Goal: Task Accomplishment & Management: Complete application form

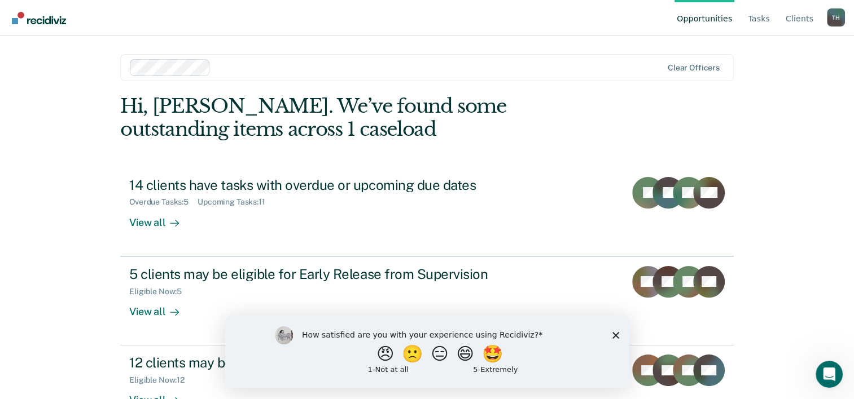
scroll to position [34, 0]
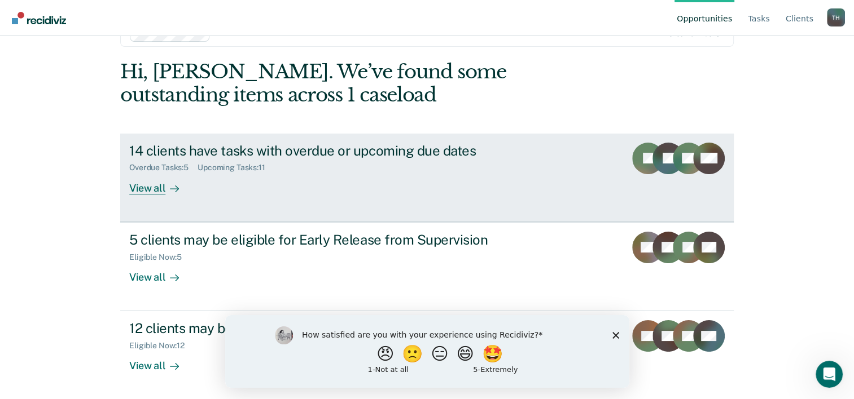
click at [144, 185] on div "View all" at bounding box center [160, 184] width 63 height 22
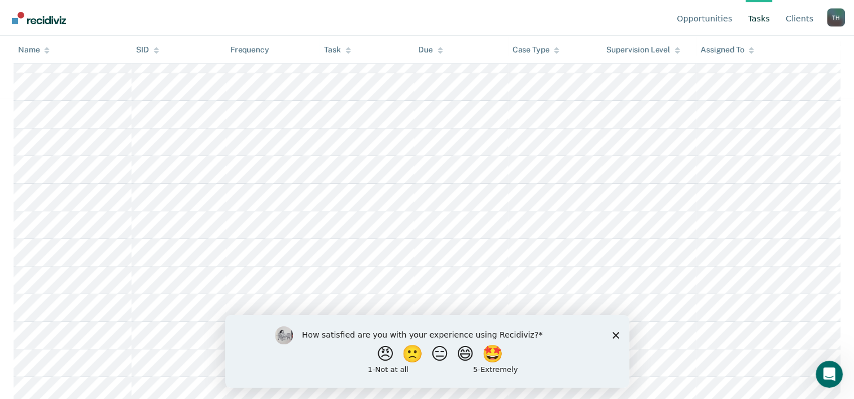
scroll to position [311, 0]
click at [616, 333] on polygon "Close survey" at bounding box center [615, 335] width 7 height 7
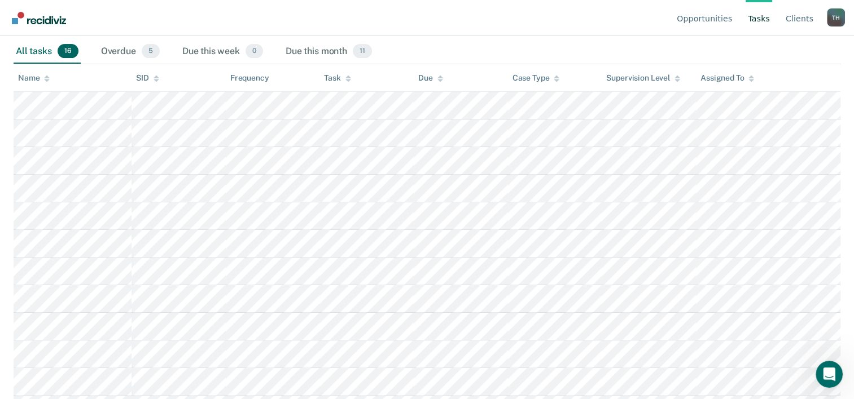
scroll to position [142, 0]
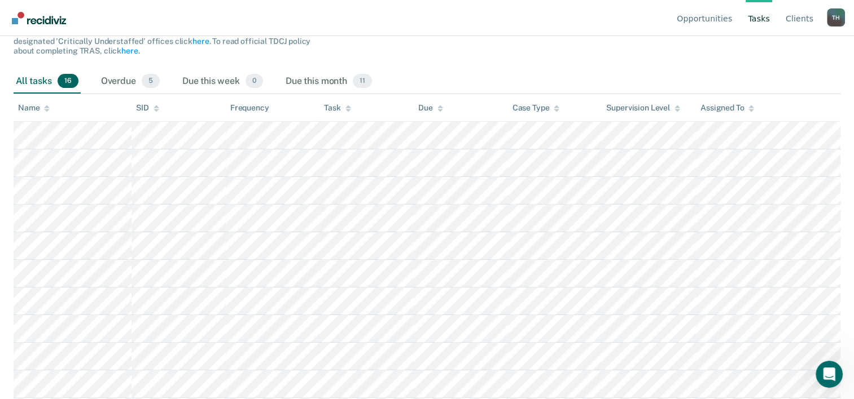
click at [768, 17] on link "Tasks" at bounding box center [758, 18] width 27 height 36
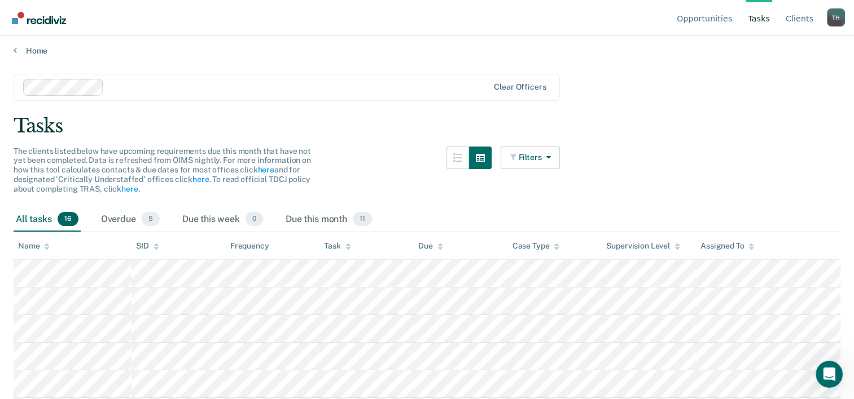
scroll to position [0, 0]
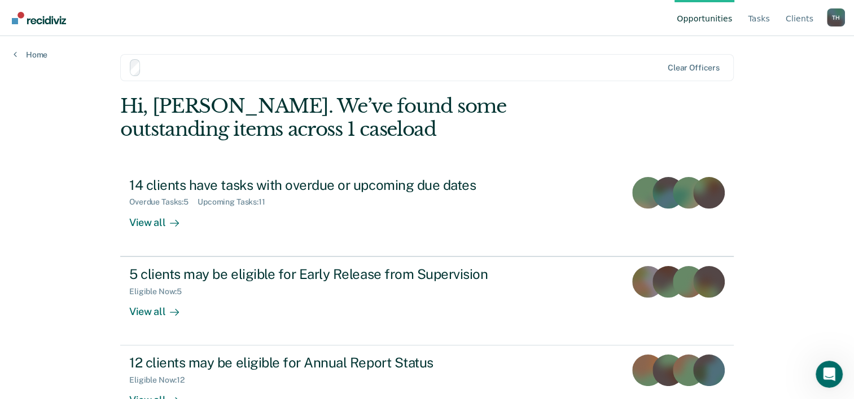
scroll to position [34, 0]
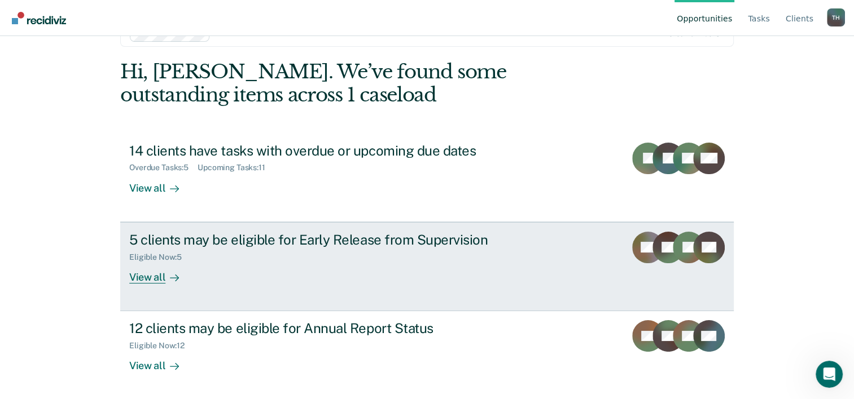
click at [149, 278] on div "View all" at bounding box center [160, 273] width 63 height 22
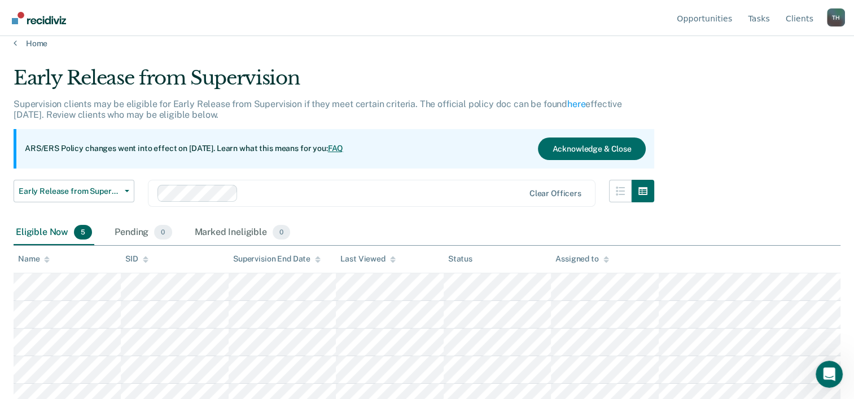
scroll to position [23, 0]
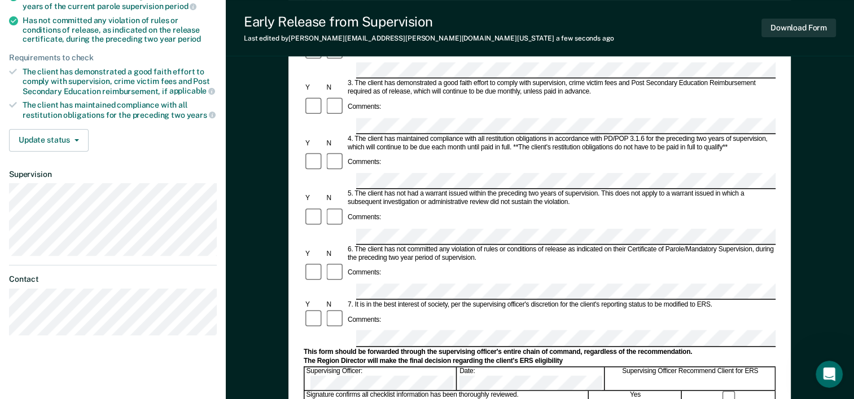
scroll to position [282, 0]
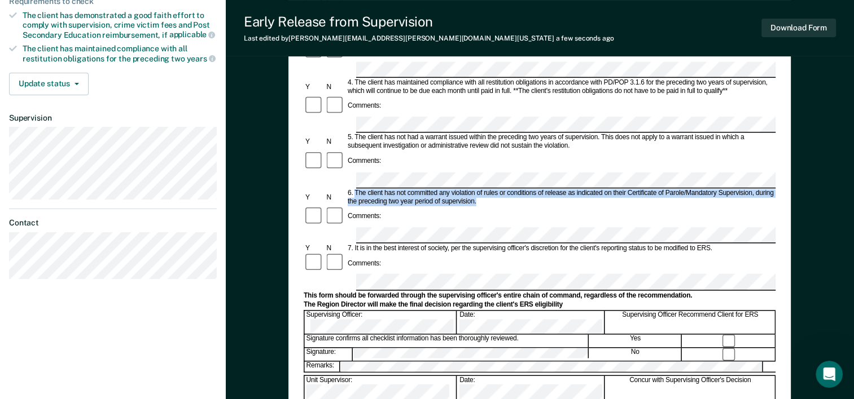
drag, startPoint x: 355, startPoint y: 99, endPoint x: 480, endPoint y: 107, distance: 124.4
click at [480, 189] on div "6. The client has not committed any violation of rules or conditions of release…" at bounding box center [560, 197] width 429 height 17
drag, startPoint x: 480, startPoint y: 107, endPoint x: 458, endPoint y: 107, distance: 21.4
copy div "The client has not committed any violation of rules or conditions of release as…"
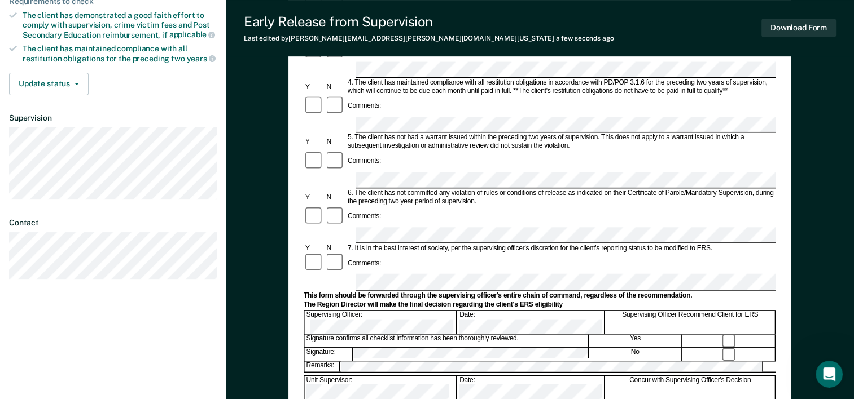
click at [785, 111] on div "Early Release from Supervision (ERS) Checklist, Recommendation, and Determinati…" at bounding box center [539, 139] width 502 height 654
click at [779, 131] on div "Early Release from Supervision (ERS) Checklist, Recommendation, and Determinati…" at bounding box center [539, 139] width 502 height 654
click at [364, 244] on div "7. It is in the best interest of society, per the supervising officer's discret…" at bounding box center [560, 248] width 429 height 8
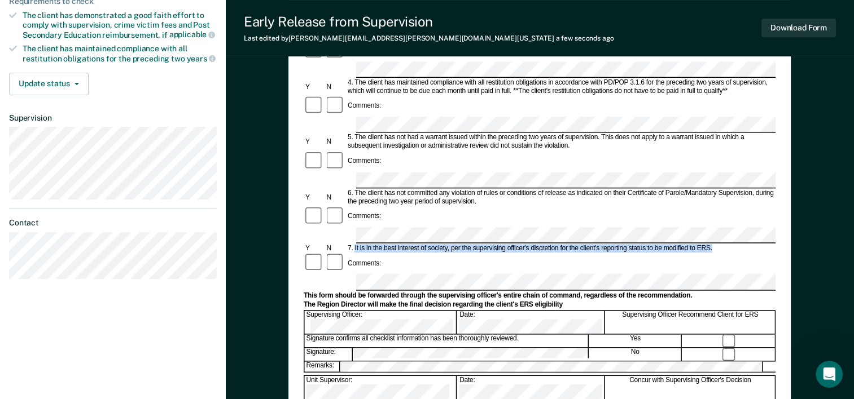
drag, startPoint x: 354, startPoint y: 143, endPoint x: 717, endPoint y: 144, distance: 362.2
click at [717, 244] on div "7. It is in the best interest of society, per the supervising officer's discret…" at bounding box center [560, 248] width 429 height 8
drag, startPoint x: 717, startPoint y: 144, endPoint x: 693, endPoint y: 144, distance: 23.7
copy div "It is in the best interest of society, per the supervising officer's discretion…"
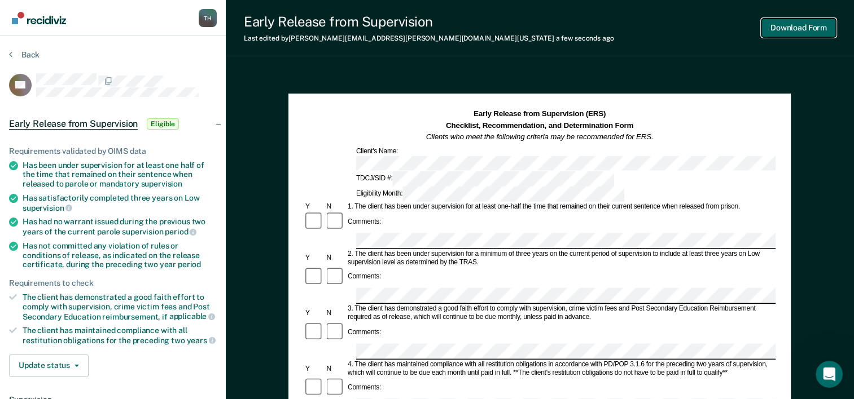
scroll to position [0, 0]
click at [792, 25] on button "Download Form" at bounding box center [798, 28] width 74 height 19
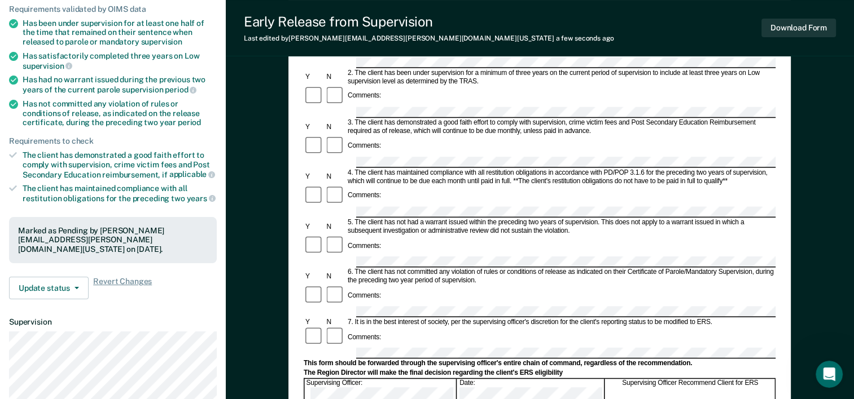
scroll to position [169, 0]
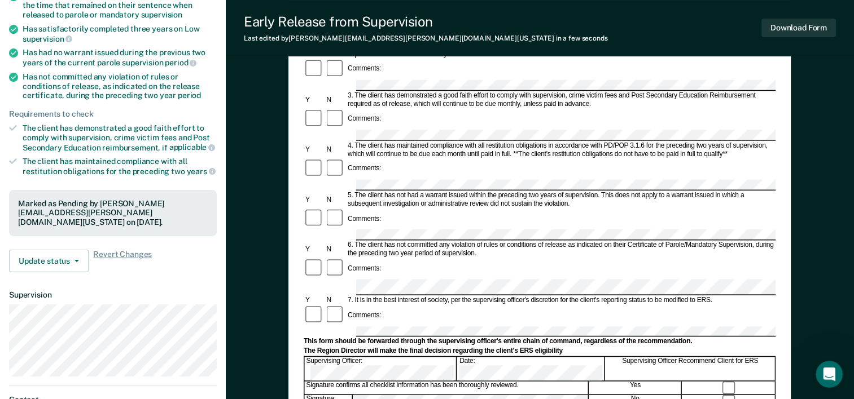
drag, startPoint x: 775, startPoint y: 252, endPoint x: 774, endPoint y: 269, distance: 17.0
click at [774, 305] on div "Comments:" at bounding box center [540, 315] width 472 height 21
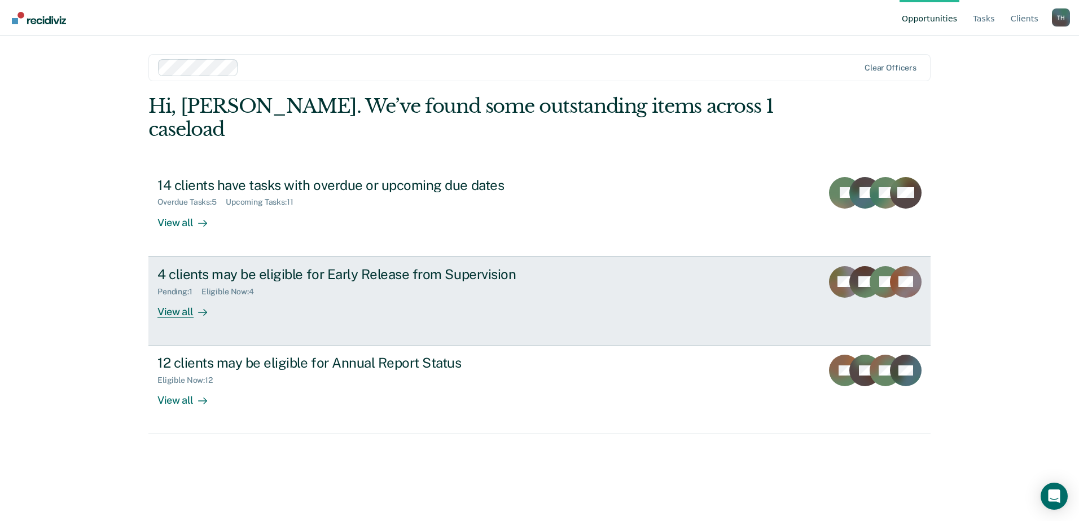
click at [178, 296] on div "View all" at bounding box center [188, 307] width 63 height 22
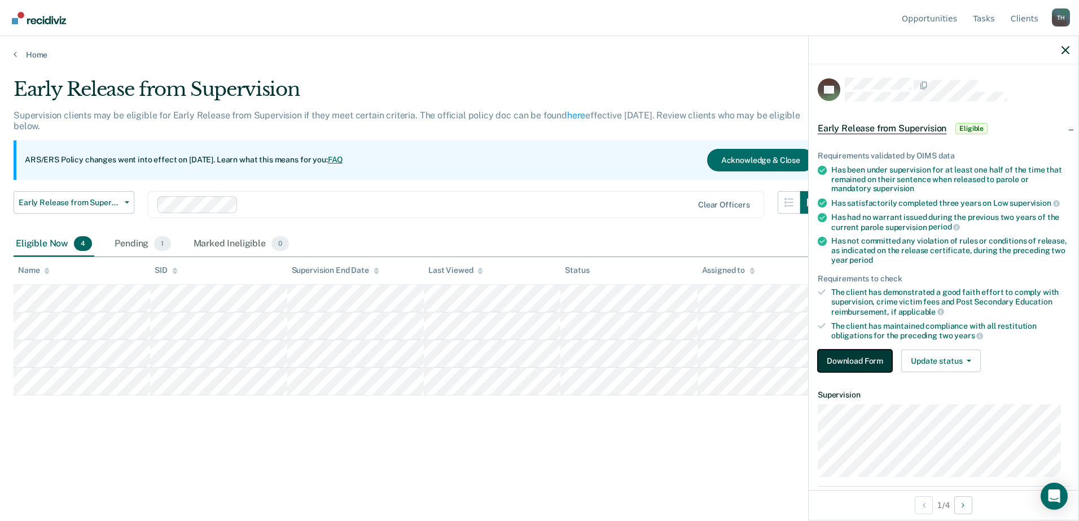
click at [843, 361] on button "Download Form" at bounding box center [855, 361] width 74 height 23
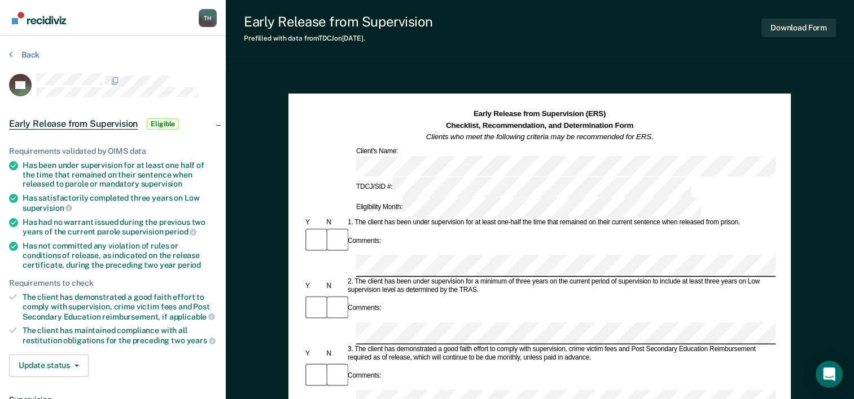
click at [357, 219] on div "1. The client has been under supervision for at least one-half the time that re…" at bounding box center [560, 223] width 429 height 8
click at [359, 219] on div "1. The client has been under supervision for at least one-half the time that re…" at bounding box center [560, 223] width 429 height 8
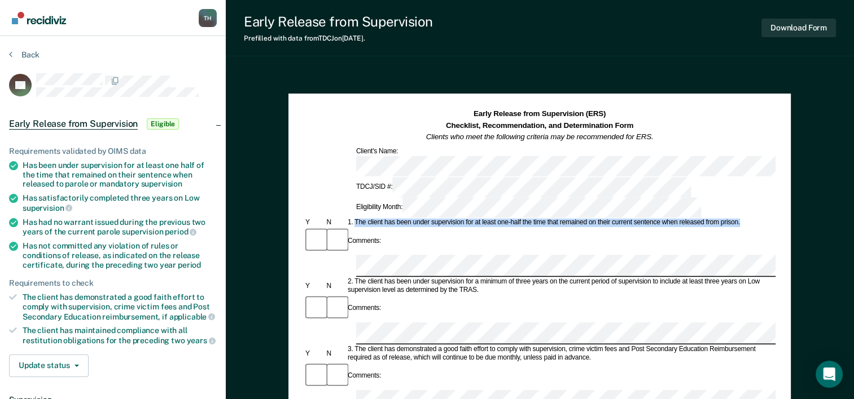
drag, startPoint x: 355, startPoint y: 173, endPoint x: 751, endPoint y: 172, distance: 396.1
click at [751, 219] on div "1. The client has been under supervision for at least one-half the time that re…" at bounding box center [560, 223] width 429 height 8
drag, startPoint x: 751, startPoint y: 172, endPoint x: 676, endPoint y: 169, distance: 75.1
copy div "The client has been under supervision for at least one-half the time that remai…"
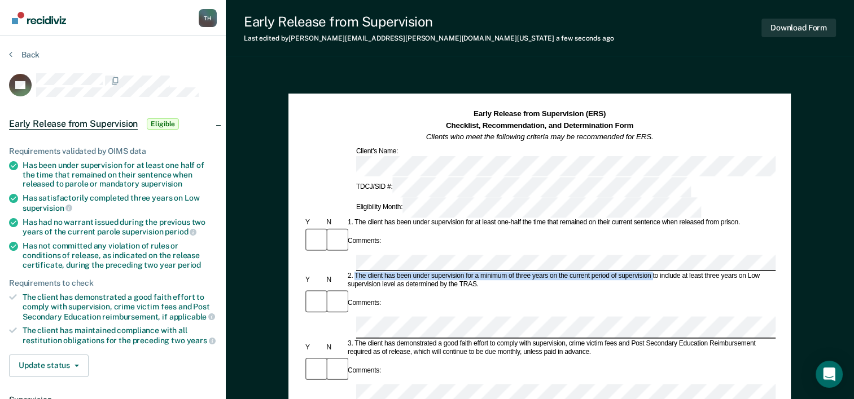
drag, startPoint x: 355, startPoint y: 204, endPoint x: 652, endPoint y: 212, distance: 296.3
click at [652, 273] on div "2. The client has been under supervision for a minimum of three years on the cu…" at bounding box center [560, 281] width 429 height 17
drag, startPoint x: 652, startPoint y: 212, endPoint x: 640, endPoint y: 207, distance: 12.2
copy div "The client has been under supervision for a minimum of three years on the curre…"
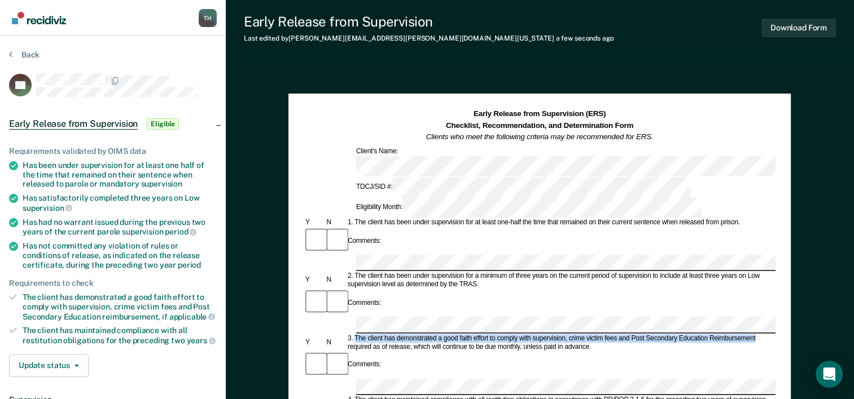
drag, startPoint x: 357, startPoint y: 251, endPoint x: 766, endPoint y: 253, distance: 409.0
click at [766, 335] on div "3. The client has demonstrated a good faith effort to comply with supervision, …" at bounding box center [560, 343] width 429 height 17
drag, startPoint x: 766, startPoint y: 253, endPoint x: 695, endPoint y: 251, distance: 70.6
copy div "The client has demonstrated a good faith effort to comply with supervision, cri…"
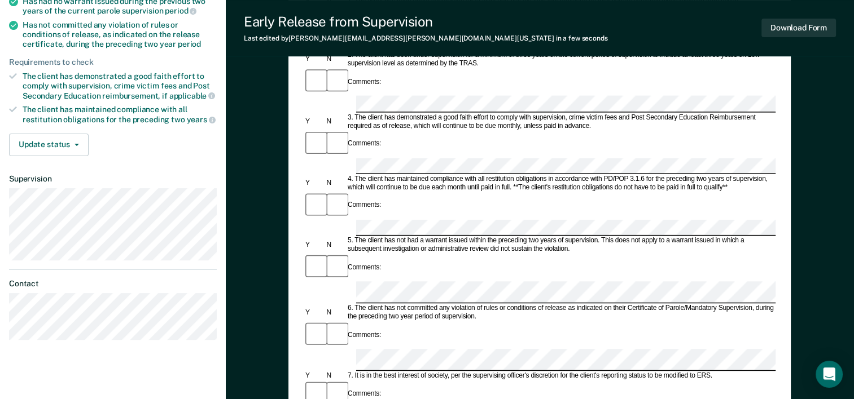
scroll to position [226, 0]
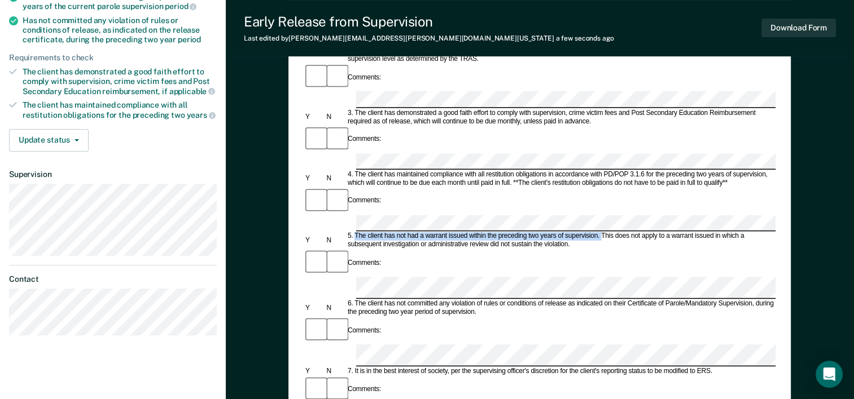
drag, startPoint x: 354, startPoint y: 112, endPoint x: 600, endPoint y: 111, distance: 246.0
click at [600, 232] on div "5. The client has not had a warrant issued within the preceding two years of su…" at bounding box center [560, 240] width 429 height 17
drag, startPoint x: 600, startPoint y: 111, endPoint x: 588, endPoint y: 113, distance: 12.1
copy div "The client has not had a warrant issued within the preceding two years of super…"
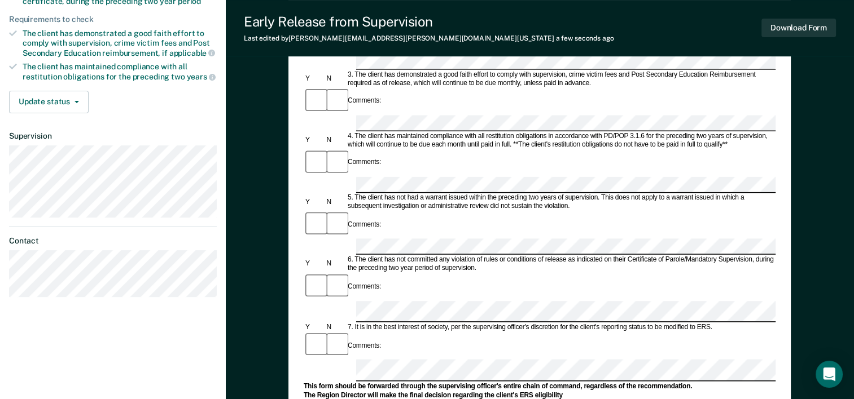
scroll to position [282, 0]
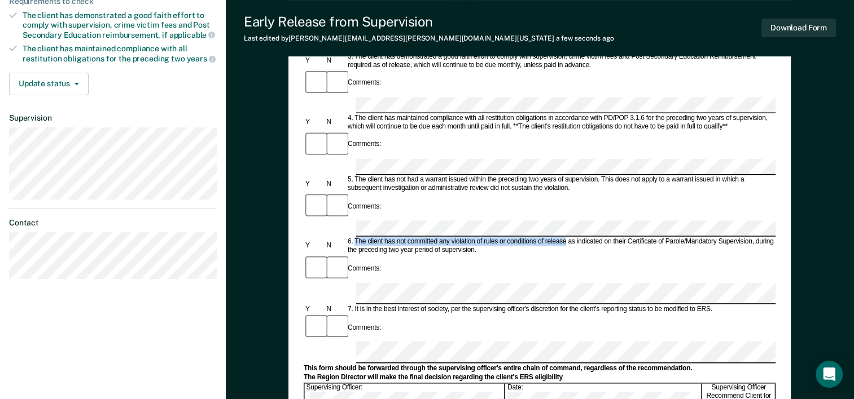
drag, startPoint x: 355, startPoint y: 99, endPoint x: 566, endPoint y: 101, distance: 210.5
click at [566, 238] on div "6. The client has not committed any violation of rules or conditions of release…" at bounding box center [560, 246] width 429 height 17
drag, startPoint x: 566, startPoint y: 101, endPoint x: 547, endPoint y: 102, distance: 18.6
copy div "The client has not committed any violation of rules or conditions of release"
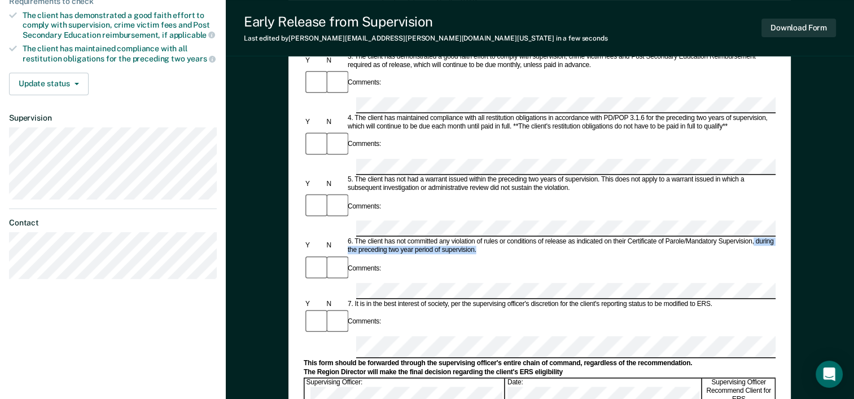
drag, startPoint x: 752, startPoint y: 101, endPoint x: 753, endPoint y: 112, distance: 10.8
click at [753, 238] on div "6. The client has not committed any violation of rules or conditions of release…" at bounding box center [560, 246] width 429 height 17
drag, startPoint x: 753, startPoint y: 112, endPoint x: 757, endPoint y: 100, distance: 11.8
copy div "during the preceding two year period of supervision."
click at [779, 156] on div "Early Release from Supervision (ERS) Checklist, Recommendation, and Determinati…" at bounding box center [539, 139] width 502 height 654
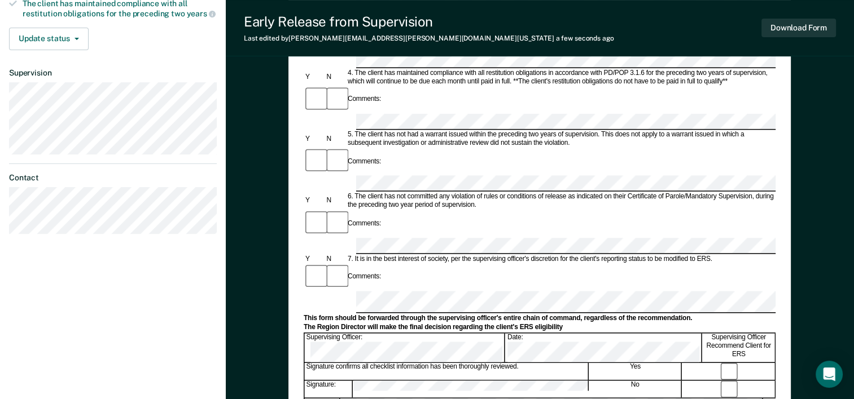
scroll to position [339, 0]
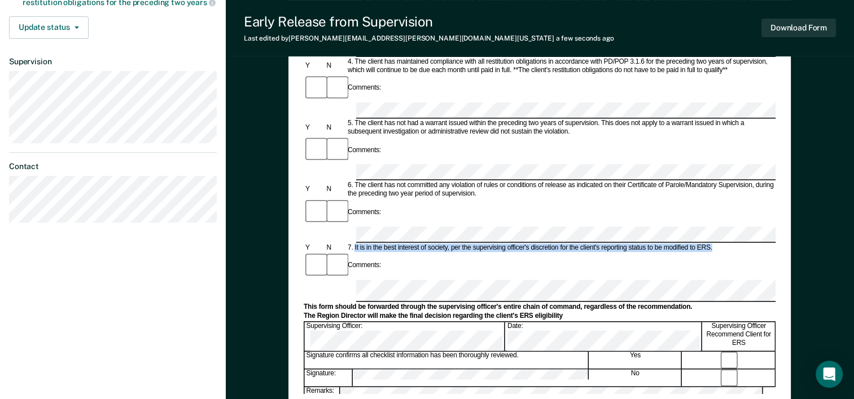
drag, startPoint x: 354, startPoint y: 89, endPoint x: 720, endPoint y: 87, distance: 366.2
click at [720, 244] on div "7. It is in the best interest of society, per the supervising officer's discret…" at bounding box center [560, 248] width 429 height 8
drag, startPoint x: 720, startPoint y: 87, endPoint x: 673, endPoint y: 87, distance: 47.4
copy div "It is in the best interest of society, per the supervising officer's discretion…"
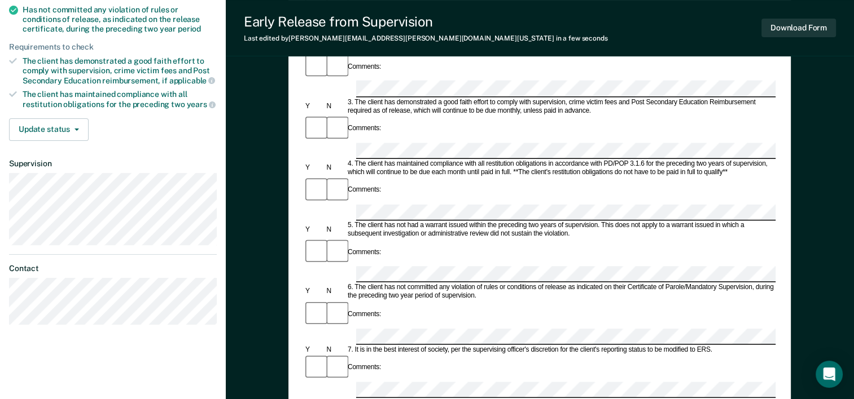
scroll to position [210, 0]
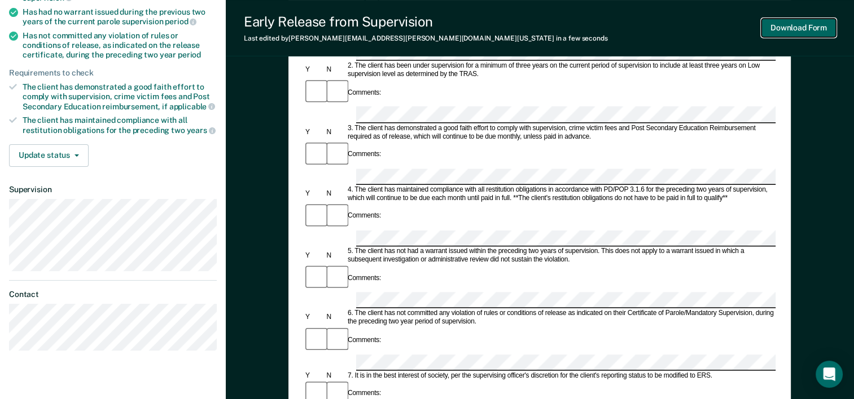
click at [803, 26] on button "Download Form" at bounding box center [798, 28] width 74 height 19
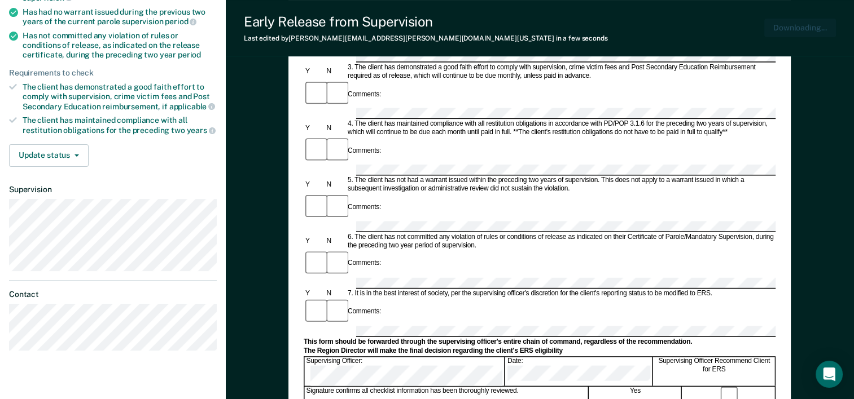
scroll to position [0, 0]
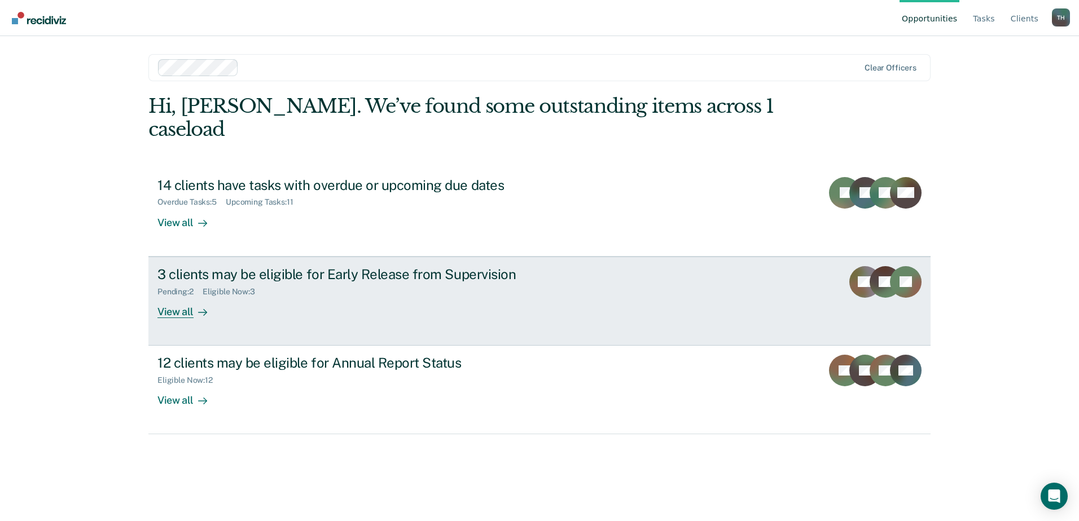
click at [178, 296] on div "View all" at bounding box center [188, 307] width 63 height 22
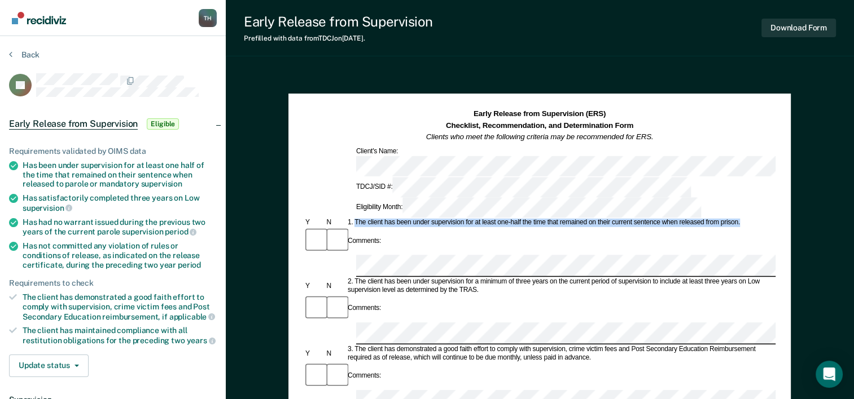
drag, startPoint x: 357, startPoint y: 172, endPoint x: 742, endPoint y: 172, distance: 385.9
click at [742, 219] on div "1. The client has been under supervision for at least one-half the time that re…" at bounding box center [560, 223] width 429 height 8
drag, startPoint x: 742, startPoint y: 172, endPoint x: 728, endPoint y: 174, distance: 14.8
copy div "The client has been under supervision for at least one-half the time that remai…"
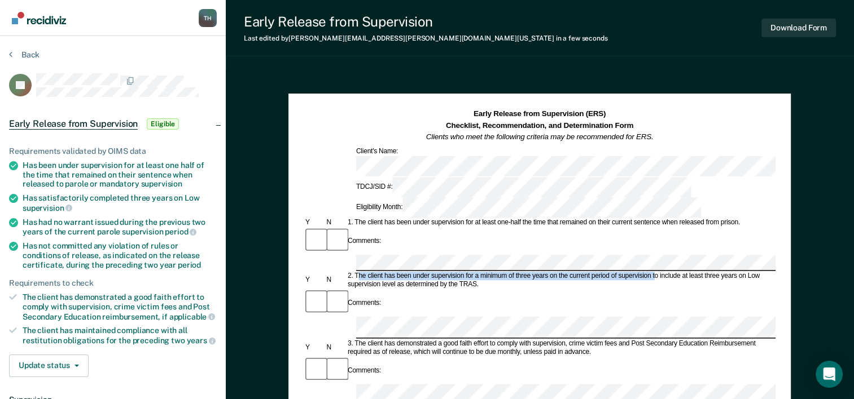
drag, startPoint x: 359, startPoint y: 208, endPoint x: 654, endPoint y: 211, distance: 295.1
click at [654, 273] on div "2. The client has been under supervision for a minimum of three years on the cu…" at bounding box center [560, 281] width 429 height 17
drag, startPoint x: 654, startPoint y: 211, endPoint x: 565, endPoint y: 205, distance: 88.8
copy div "he client has been under supervision for a minimum of three years on the curren…"
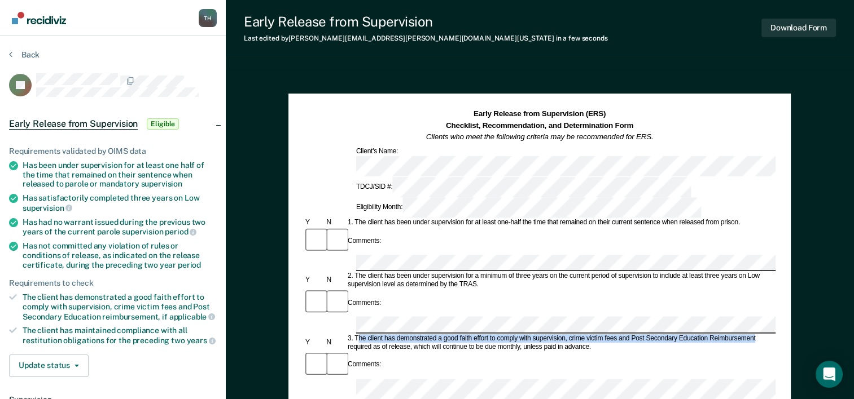
drag, startPoint x: 357, startPoint y: 253, endPoint x: 765, endPoint y: 253, distance: 408.5
click at [765, 335] on div "3. The client has demonstrated a good faith effort to comply with supervision, …" at bounding box center [560, 343] width 429 height 17
drag, startPoint x: 765, startPoint y: 253, endPoint x: 701, endPoint y: 253, distance: 64.3
copy div "he client has demonstrated a good faith effort to comply with supervision, crim…"
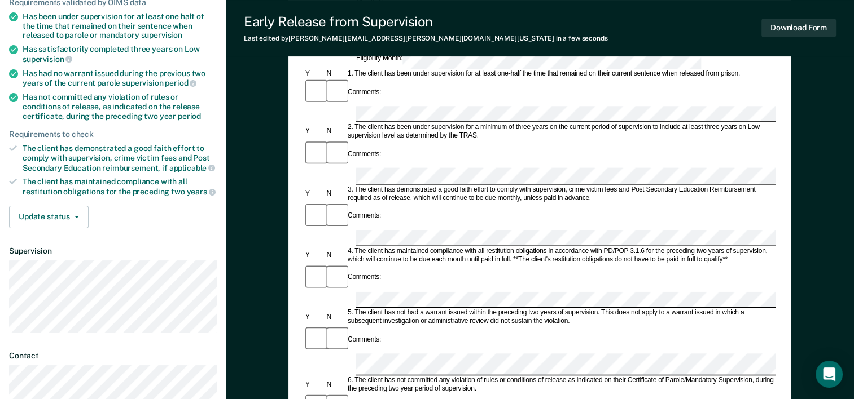
scroll to position [226, 0]
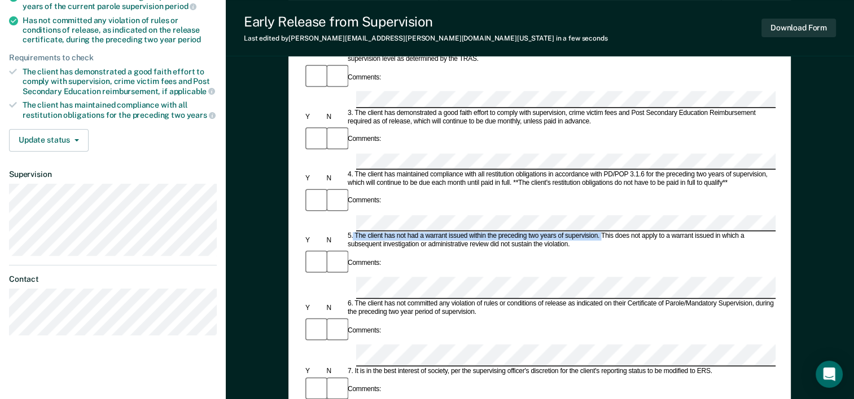
drag, startPoint x: 354, startPoint y: 112, endPoint x: 601, endPoint y: 115, distance: 247.7
click at [601, 232] on div "5. The client has not had a warrant issued within the preceding two years of su…" at bounding box center [560, 240] width 429 height 17
drag, startPoint x: 601, startPoint y: 115, endPoint x: 555, endPoint y: 113, distance: 46.9
copy div "The client has not had a warrant issued within the preceding two years of super…"
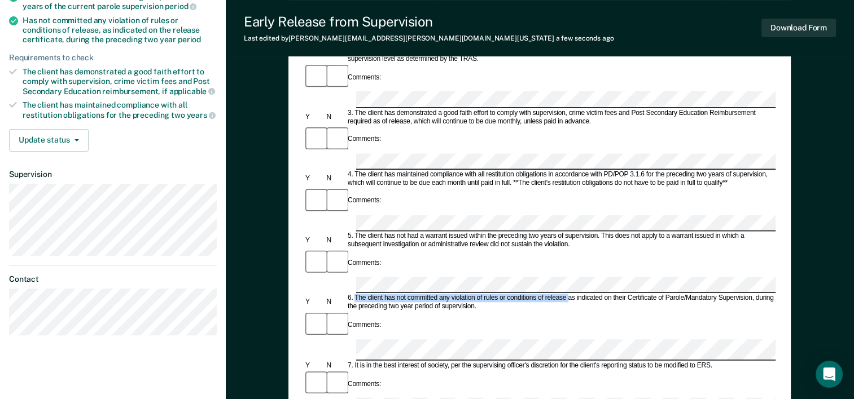
drag, startPoint x: 355, startPoint y: 158, endPoint x: 569, endPoint y: 159, distance: 213.8
click at [569, 295] on div "6. The client has not committed any violation of rules or conditions of release…" at bounding box center [560, 303] width 429 height 17
drag, startPoint x: 569, startPoint y: 159, endPoint x: 534, endPoint y: 159, distance: 35.5
copy div "The client has not committed any violation of rules or conditions of release"
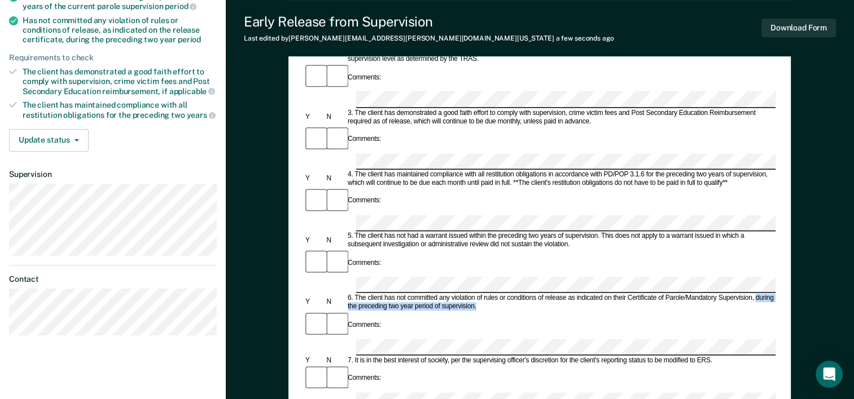
drag, startPoint x: 756, startPoint y: 157, endPoint x: 775, endPoint y: 169, distance: 22.8
click at [775, 169] on div "Early Release from Supervision (ERS) Checklist, Recommendation, and Determinati…" at bounding box center [539, 195] width 502 height 654
copy div "during the preceding two year period of supervision."
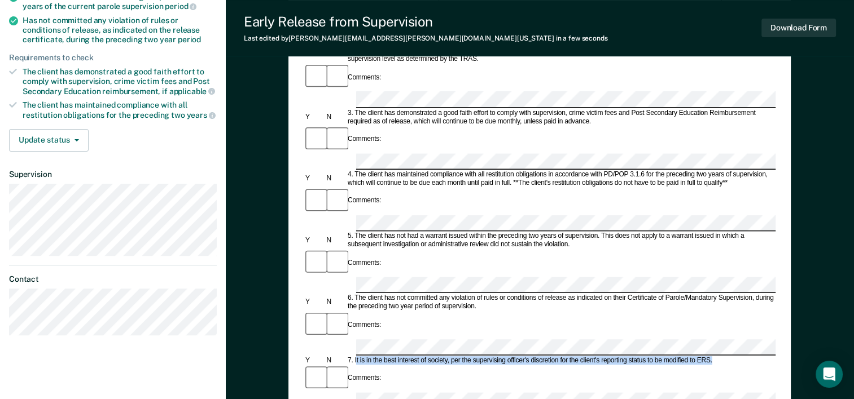
drag, startPoint x: 359, startPoint y: 199, endPoint x: 713, endPoint y: 197, distance: 354.3
click at [713, 357] on div "7. It is in the best interest of society, per the supervising officer's discret…" at bounding box center [560, 361] width 429 height 8
drag, startPoint x: 713, startPoint y: 197, endPoint x: 692, endPoint y: 199, distance: 21.6
copy div "t is in the best interest of society, per the supervising officer's discretion …"
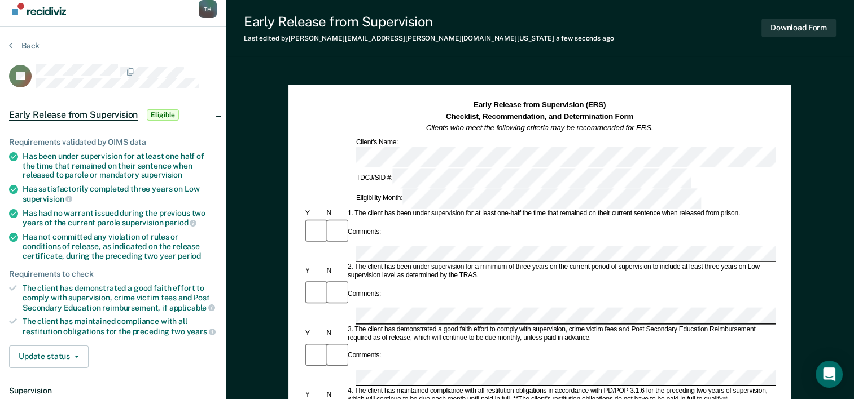
scroll to position [0, 0]
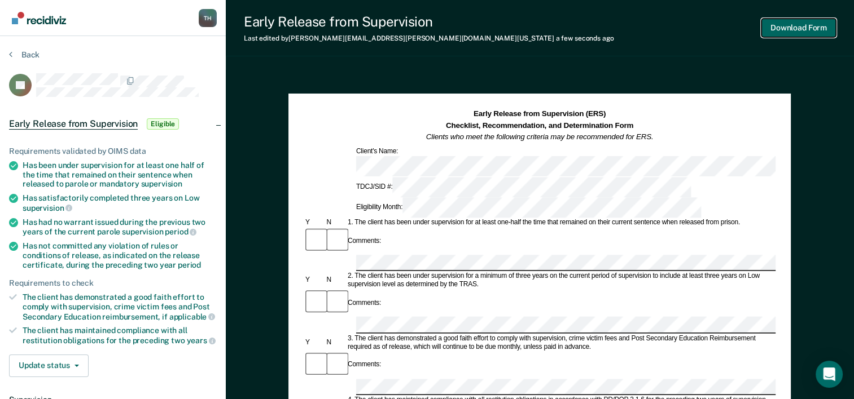
click at [812, 26] on button "Download Form" at bounding box center [798, 28] width 74 height 19
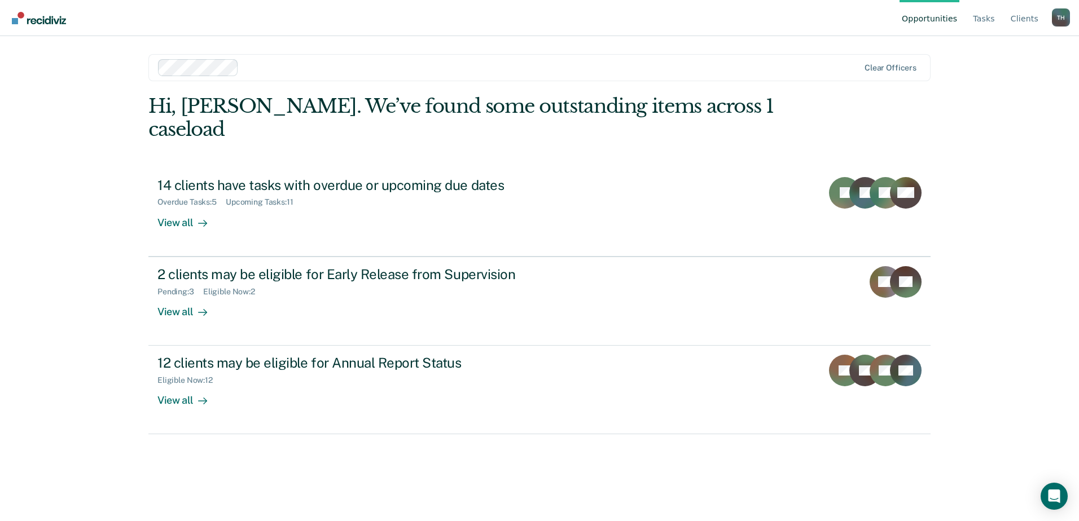
drag, startPoint x: 1031, startPoint y: 125, endPoint x: 997, endPoint y: 428, distance: 305.4
click at [997, 428] on div "Opportunities Tasks Client s Teresa Holmes T H Profile How it works Log Out Cle…" at bounding box center [539, 260] width 1079 height 521
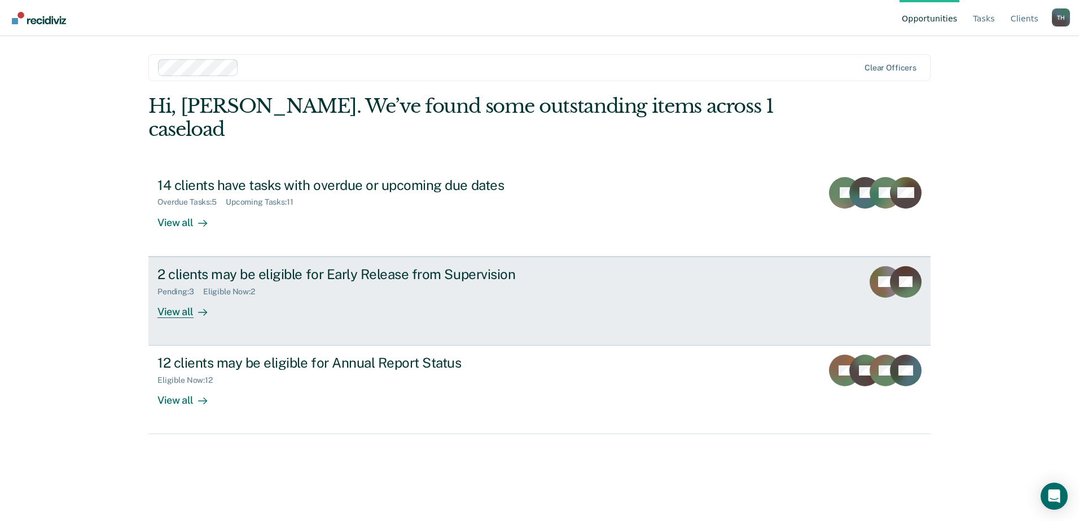
click at [179, 296] on div "View all" at bounding box center [188, 307] width 63 height 22
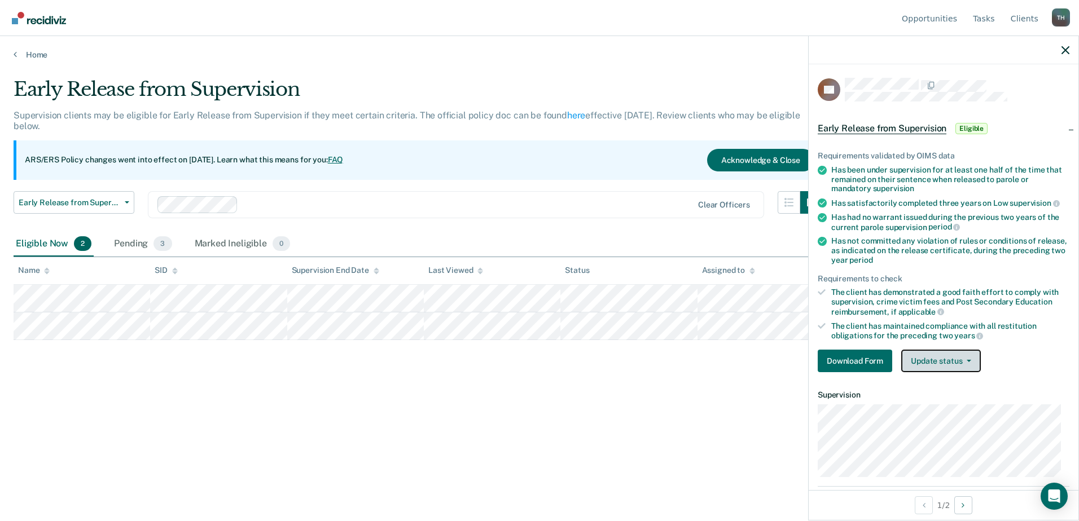
click at [967, 360] on icon "button" at bounding box center [968, 361] width 5 height 2
click at [851, 362] on button "Download Form" at bounding box center [855, 361] width 74 height 23
